Goal: Information Seeking & Learning: Learn about a topic

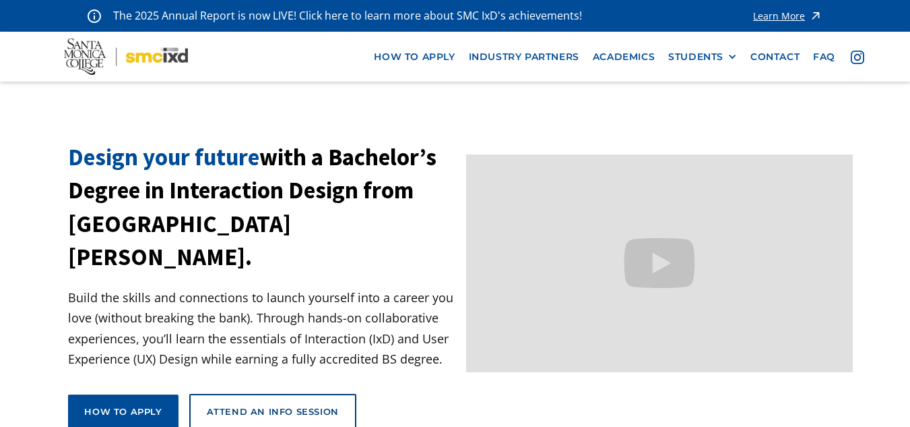
click at [115, 59] on img at bounding box center [126, 56] width 124 height 36
click at [834, 53] on link "faq" at bounding box center [825, 56] width 36 height 25
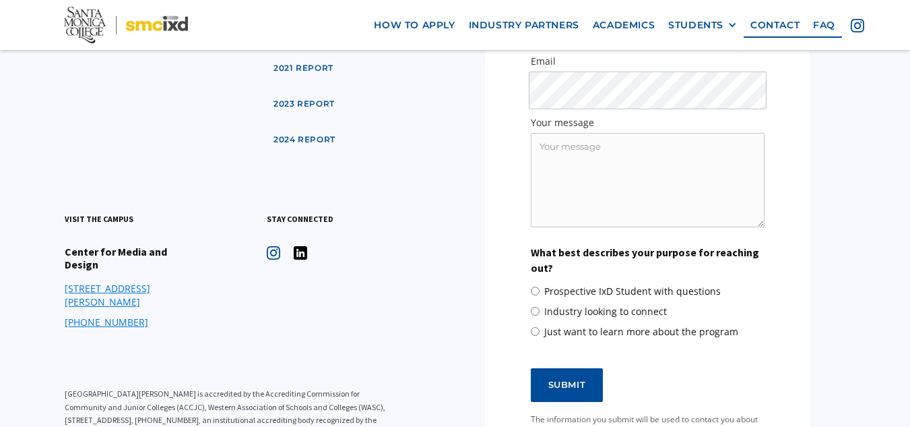
scroll to position [1797, 0]
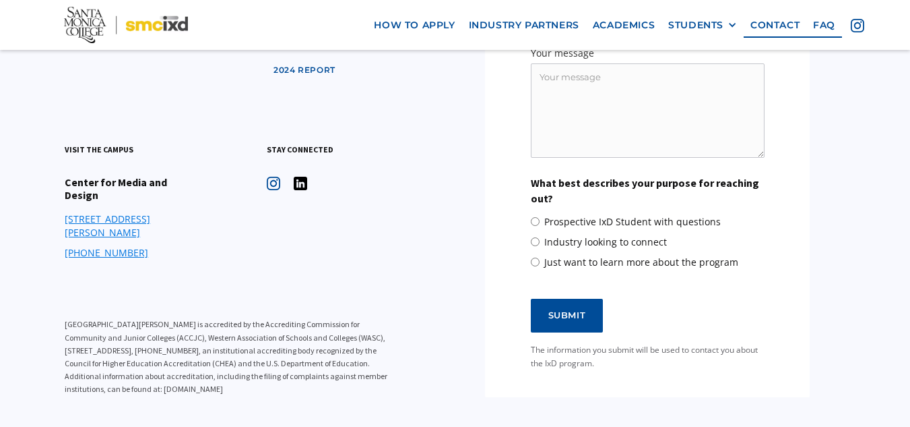
click at [113, 246] on link "[PHONE_NUMBER]" at bounding box center [107, 252] width 84 height 13
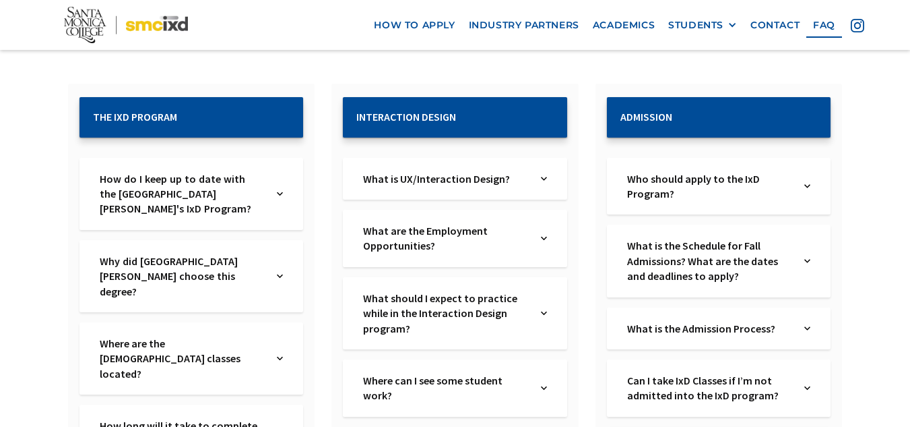
scroll to position [224, 0]
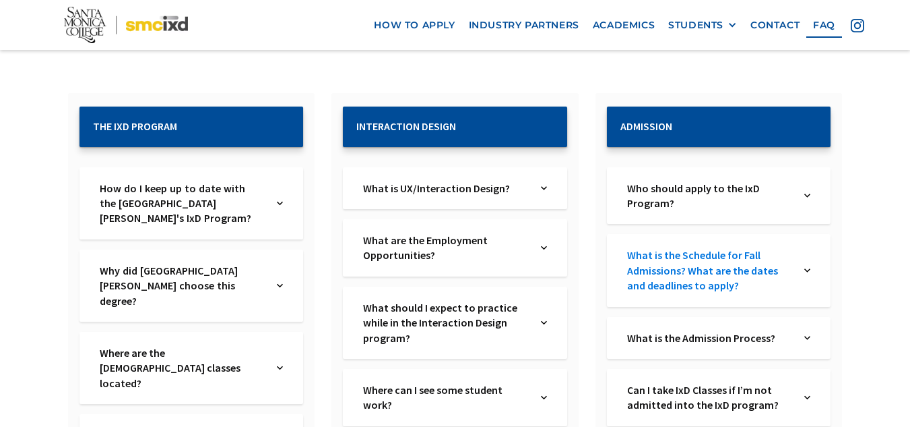
click at [665, 278] on link "What is the Schedule for Fall Admissions? What are the dates and deadlines to a…" at bounding box center [709, 269] width 165 height 45
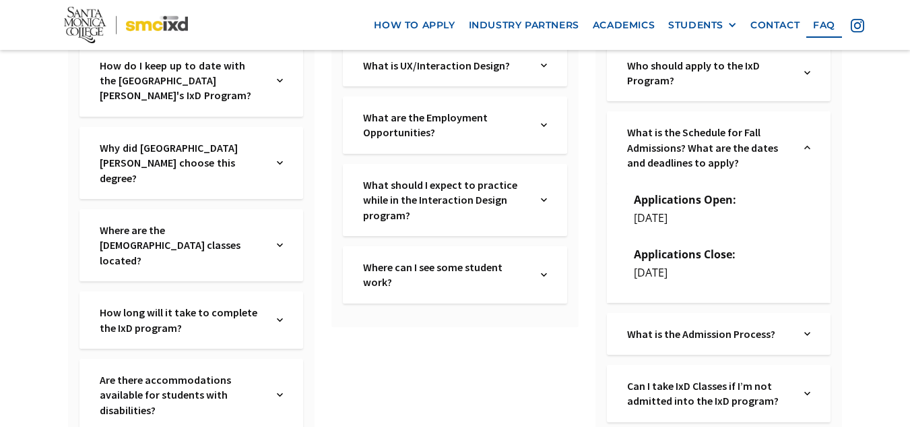
scroll to position [359, 0]
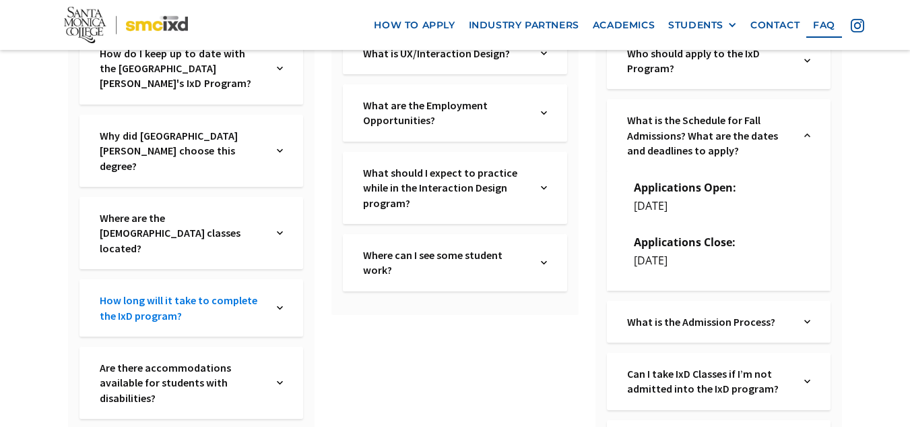
click at [157, 292] on link "How long will it take to complete the IxD program?" at bounding box center [182, 307] width 165 height 30
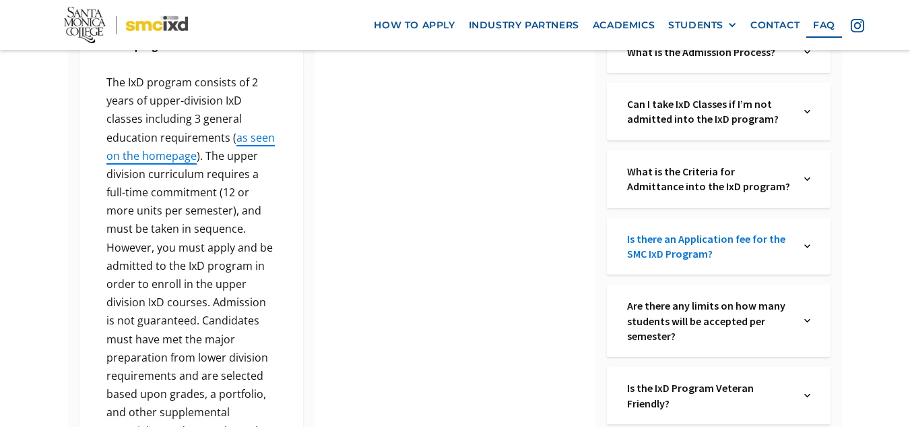
scroll to position [809, 0]
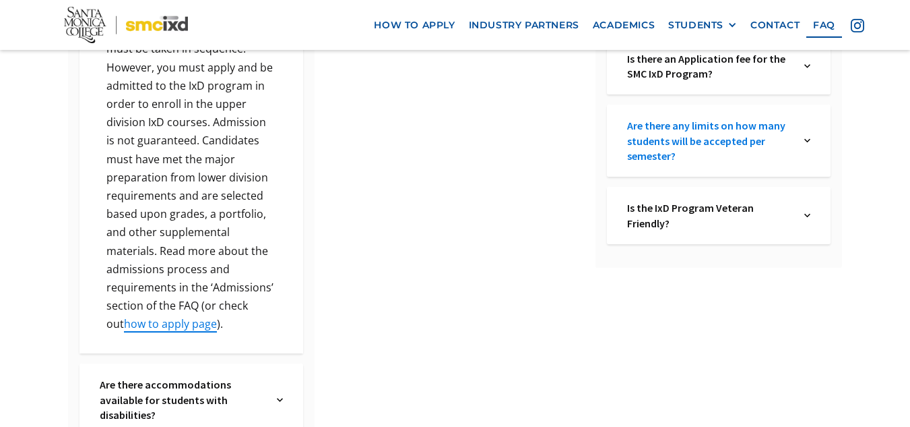
click at [774, 140] on link "Are there any limits on how many students will be accepted per semester?" at bounding box center [709, 140] width 165 height 45
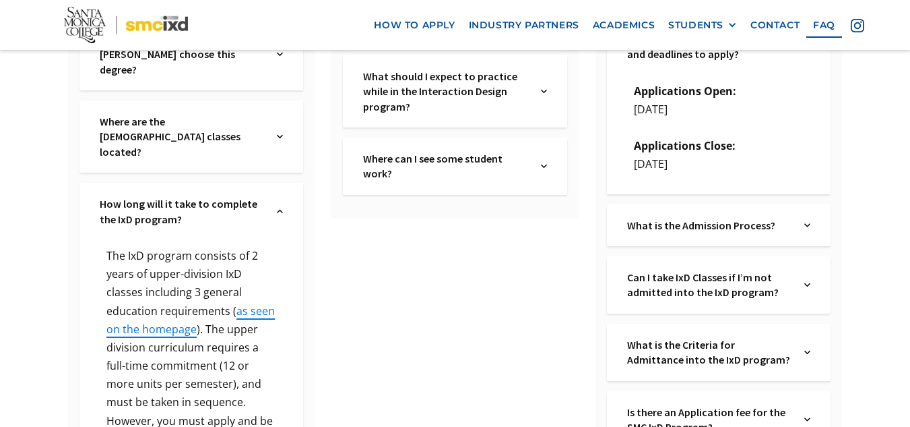
scroll to position [584, 0]
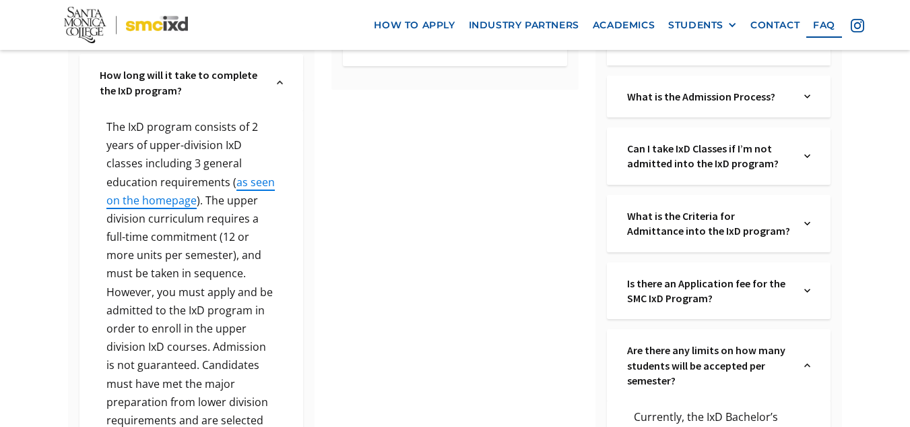
click at [731, 72] on div "Who should apply to the IxD Program? Text Link We encourage a broad range of ed…" at bounding box center [719, 224] width 224 height 835
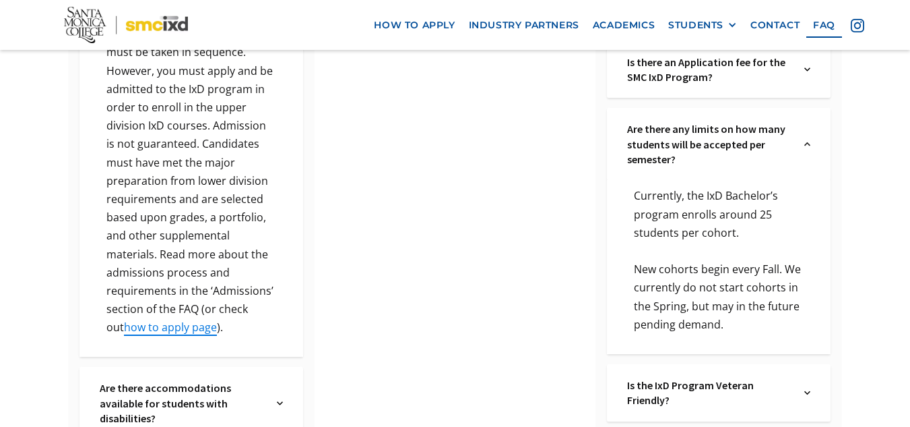
scroll to position [809, 0]
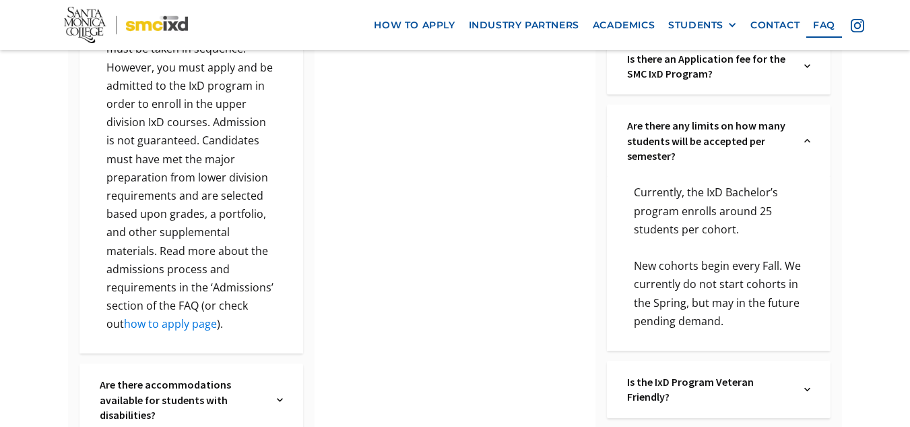
click at [217, 316] on link "how to apply page" at bounding box center [170, 323] width 93 height 15
